Goal: Information Seeking & Learning: Learn about a topic

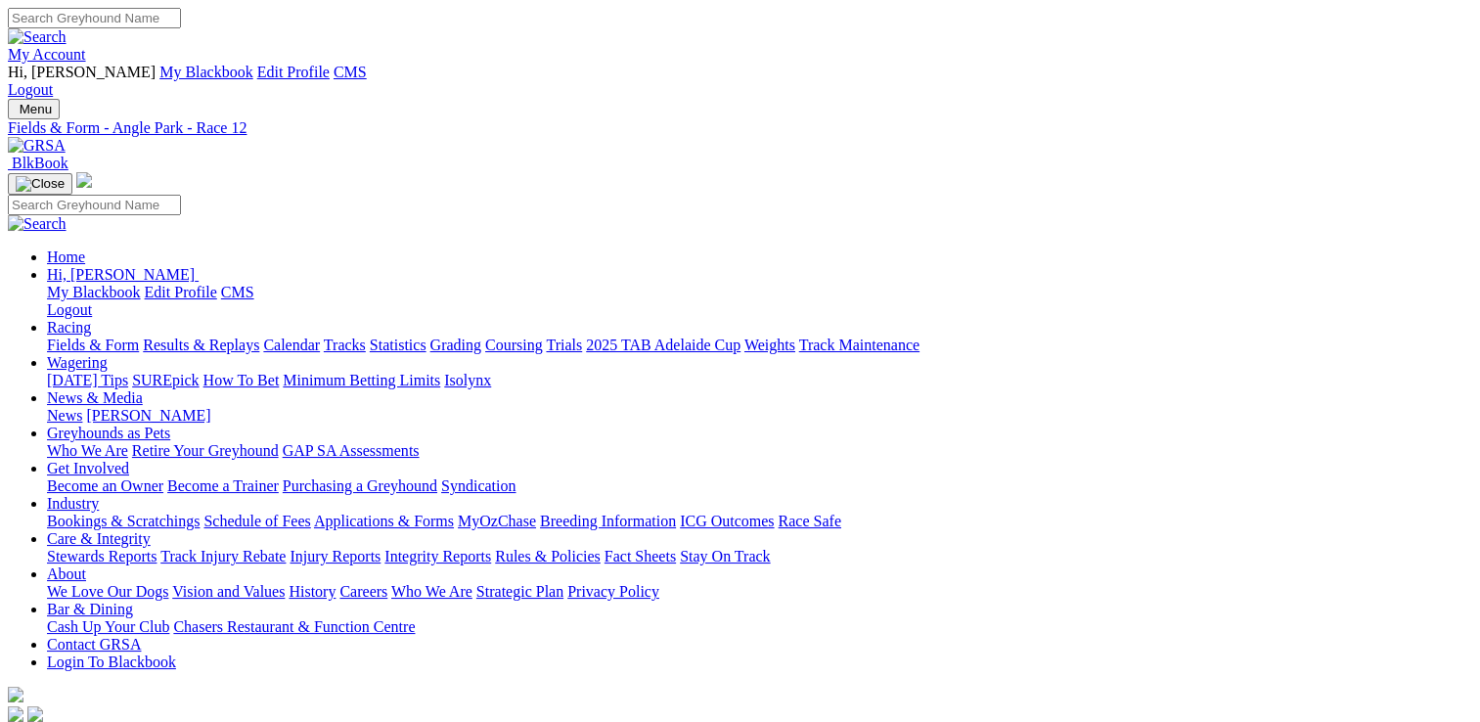
click at [143, 389] on link "News & Media" at bounding box center [95, 397] width 96 height 17
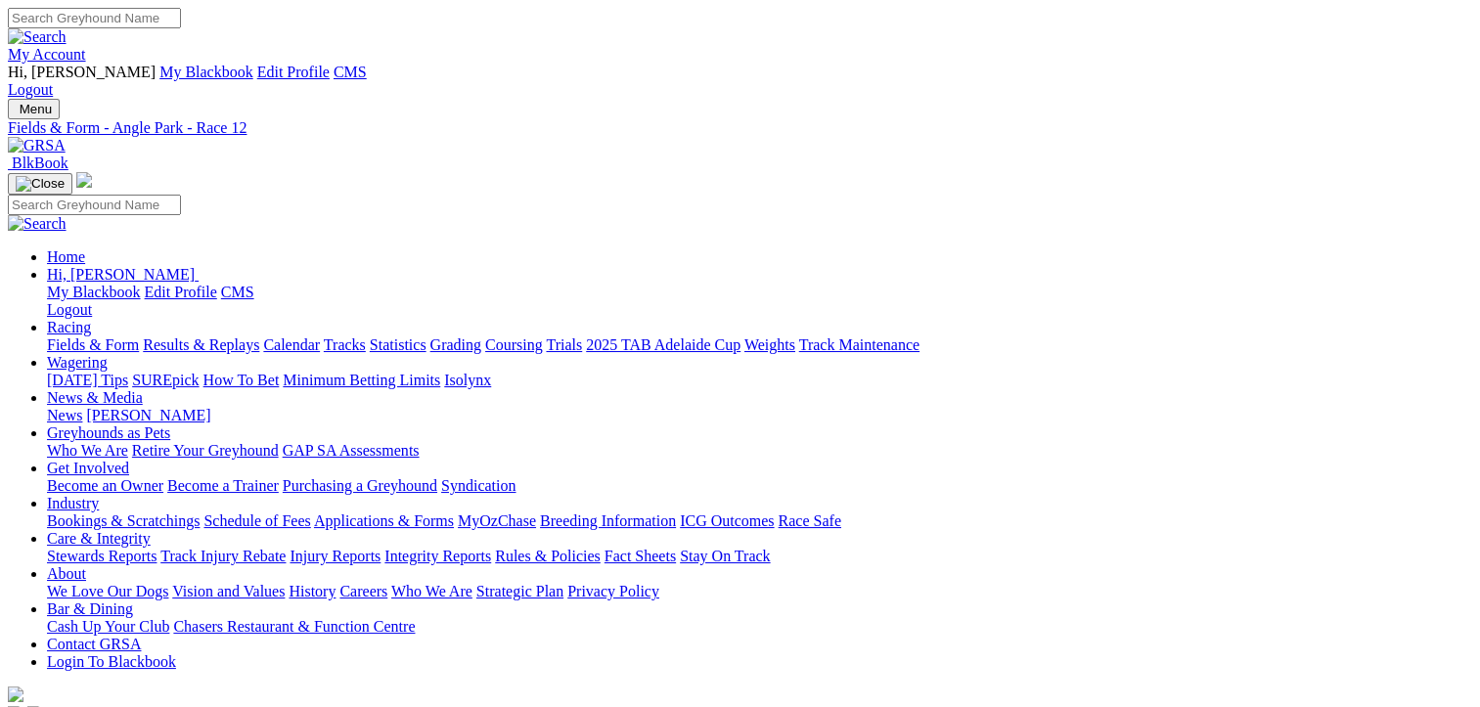
click at [143, 389] on link "News & Media" at bounding box center [95, 397] width 96 height 17
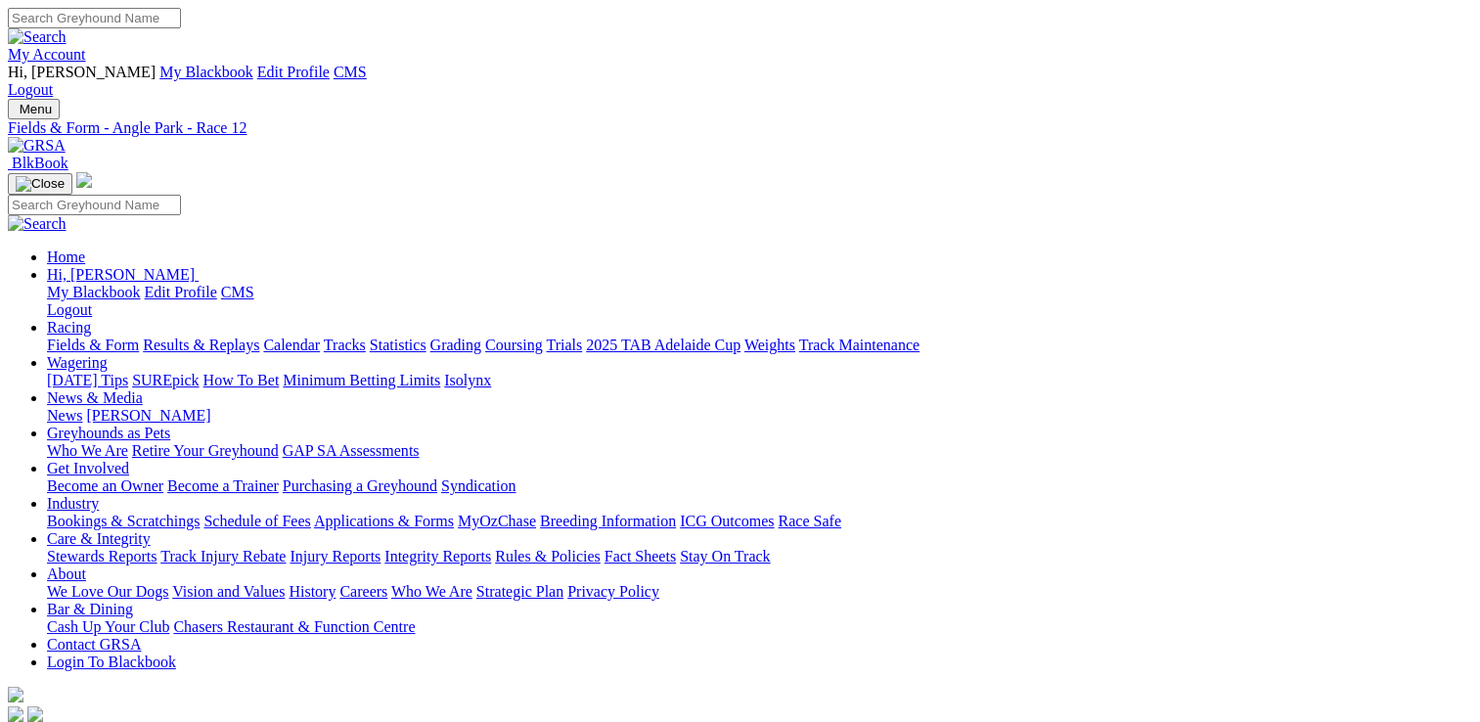
click at [143, 389] on link "News & Media" at bounding box center [95, 397] width 96 height 17
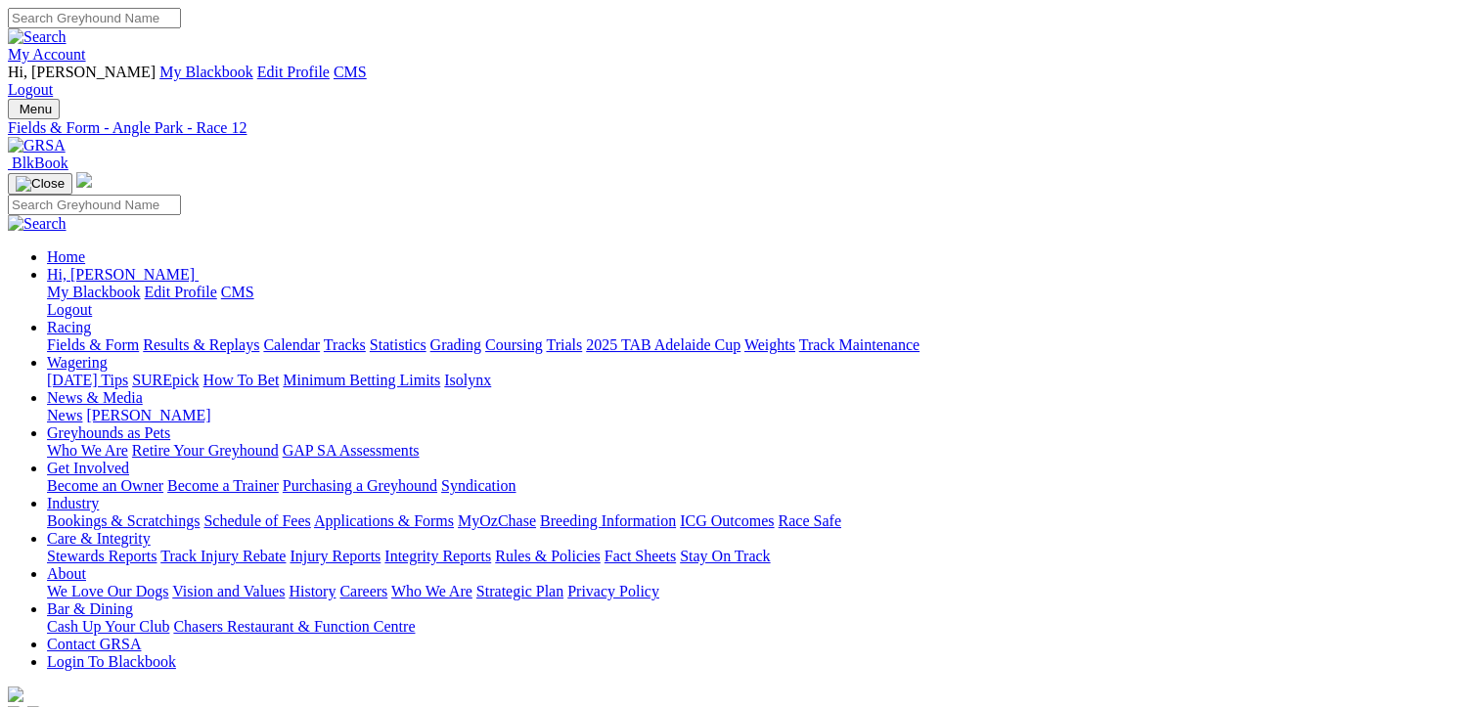
click at [143, 389] on link "News & Media" at bounding box center [95, 397] width 96 height 17
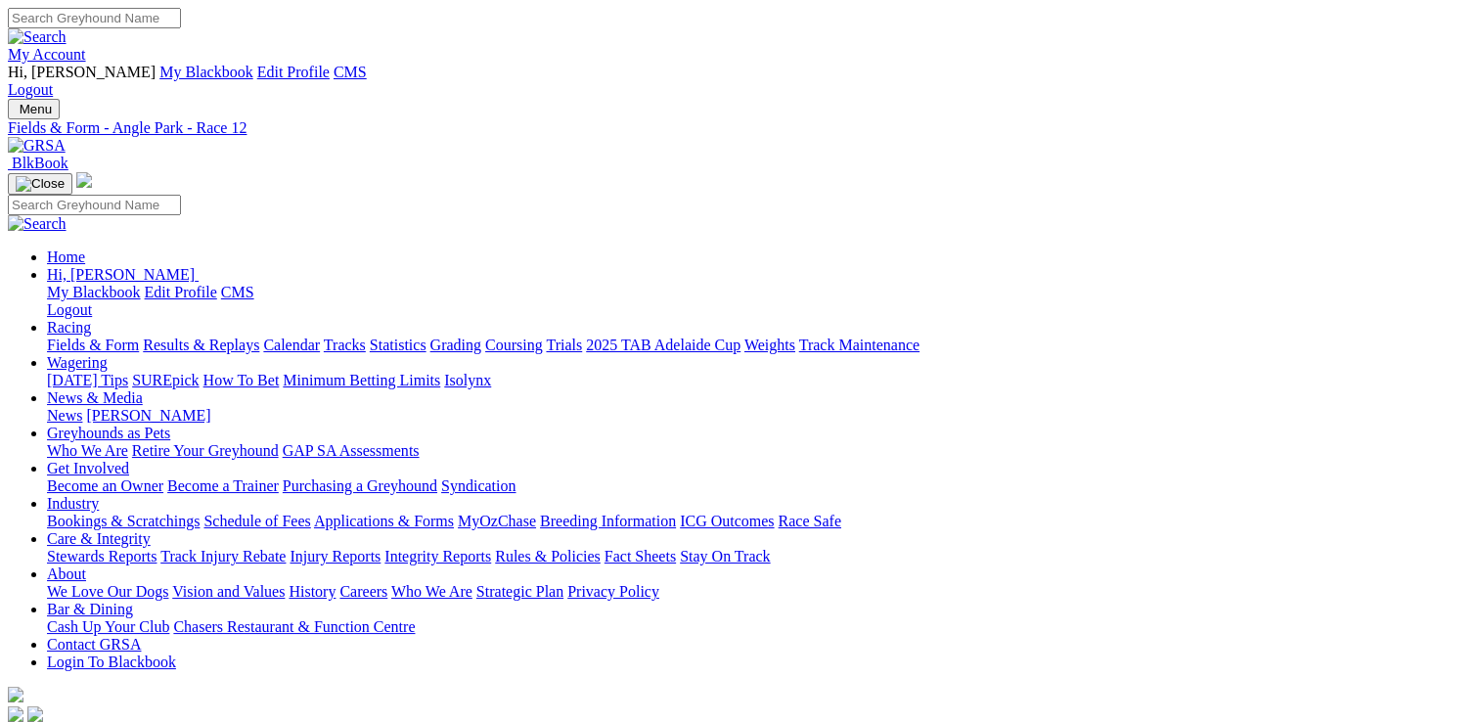
click at [143, 389] on link "News & Media" at bounding box center [95, 397] width 96 height 17
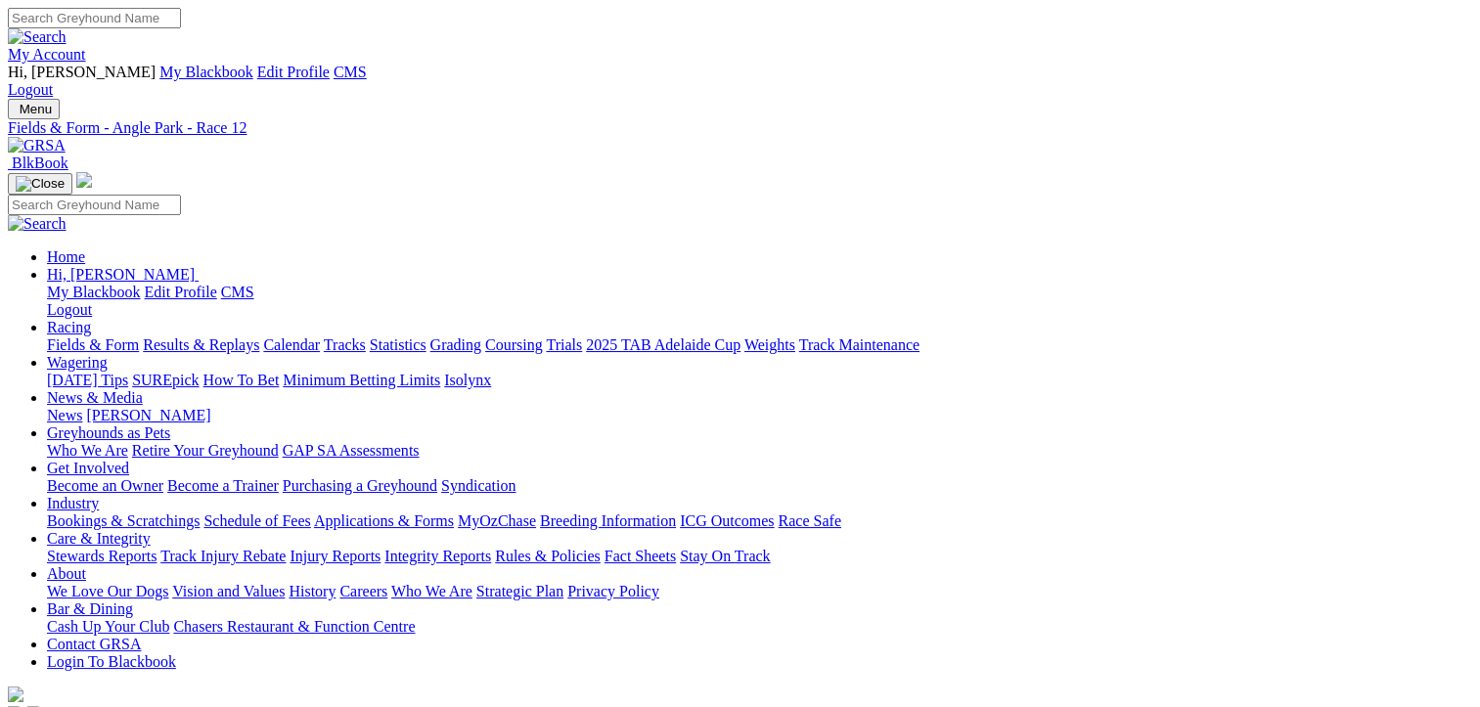
click at [143, 389] on link "News & Media" at bounding box center [95, 397] width 96 height 17
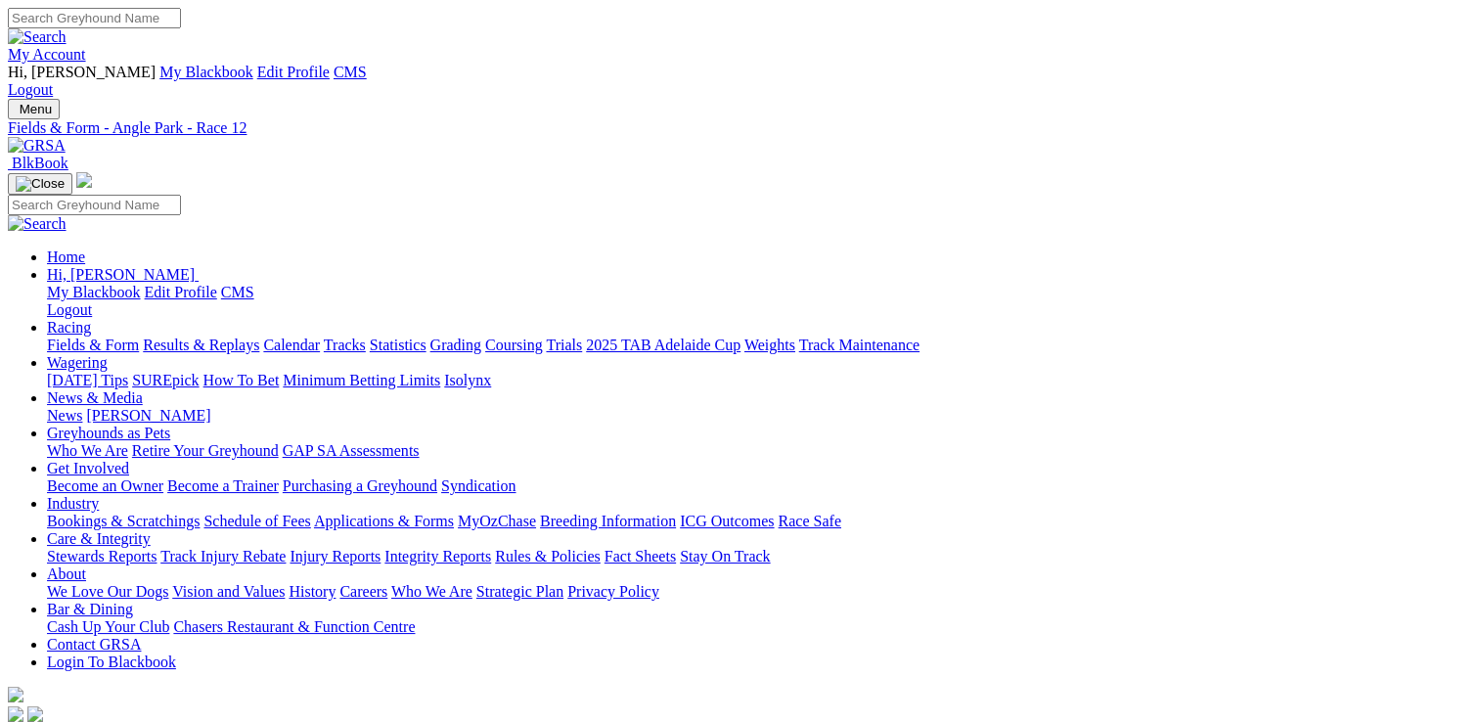
click at [143, 389] on link "News & Media" at bounding box center [95, 397] width 96 height 17
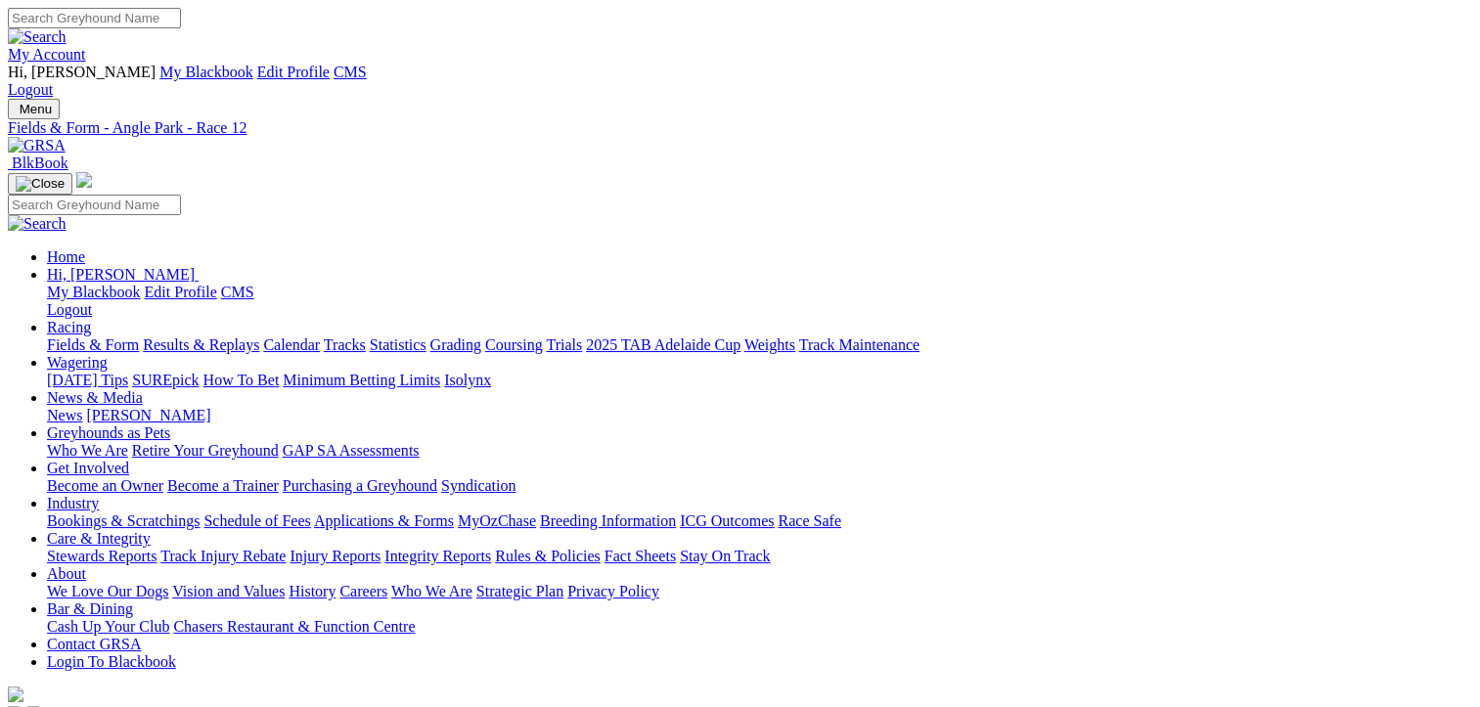
click at [143, 389] on link "News & Media" at bounding box center [95, 397] width 96 height 17
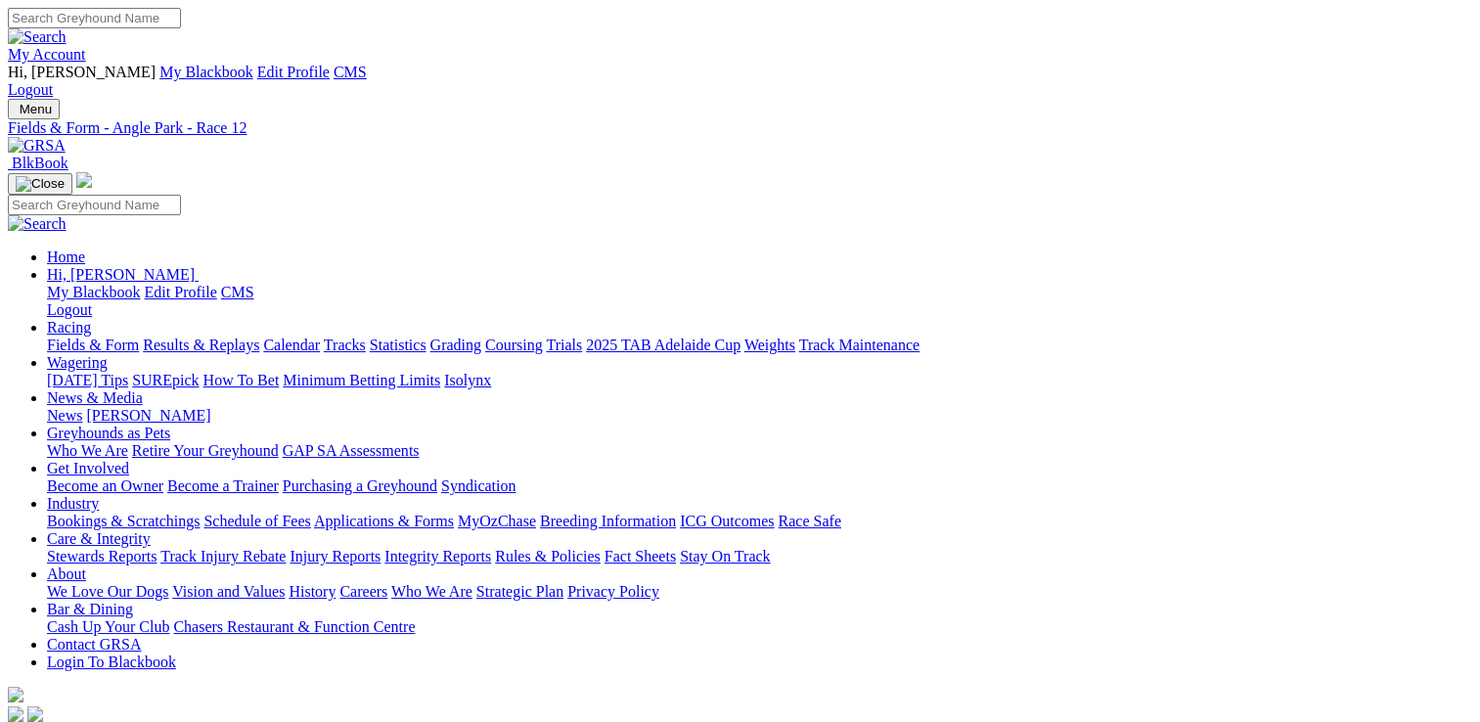
click at [210, 407] on link "[PERSON_NAME]" at bounding box center [148, 415] width 124 height 17
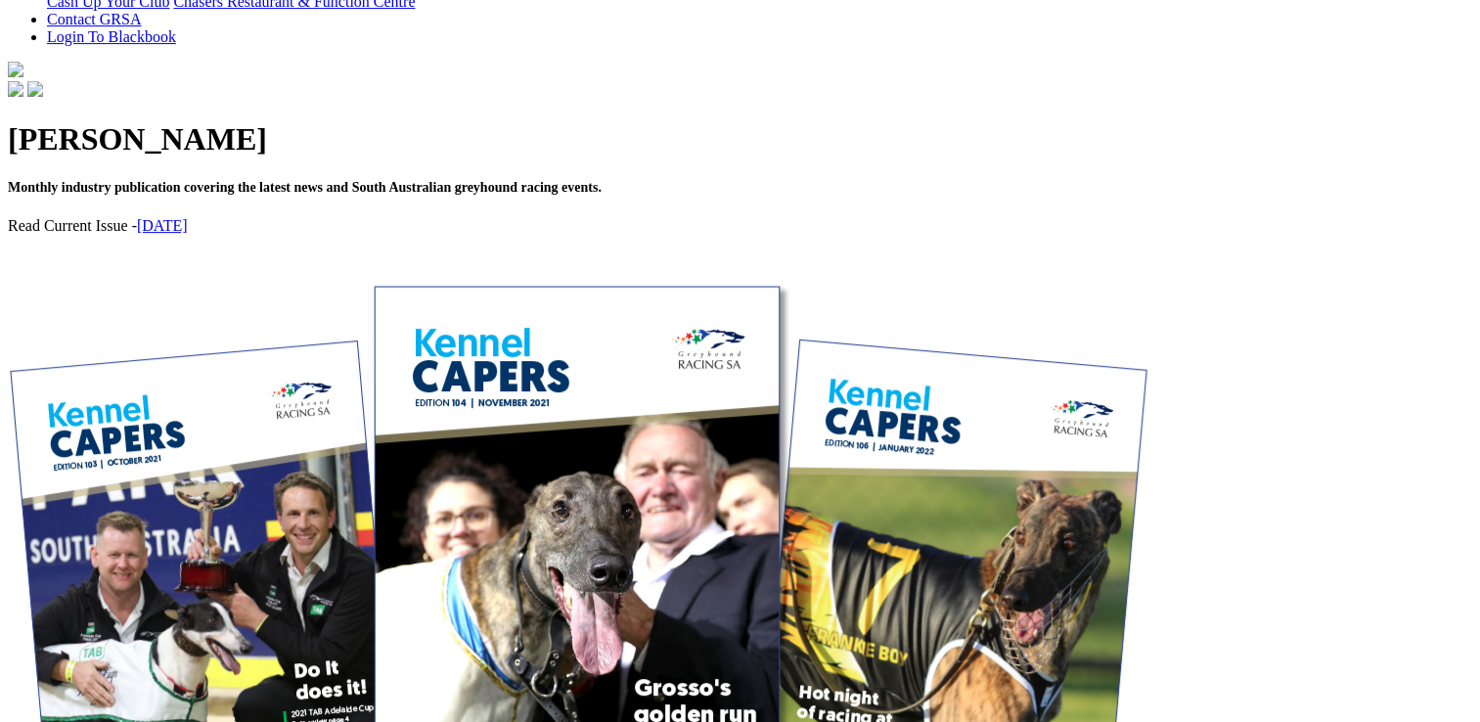
scroll to position [562, 0]
